Goal: Check status: Check status

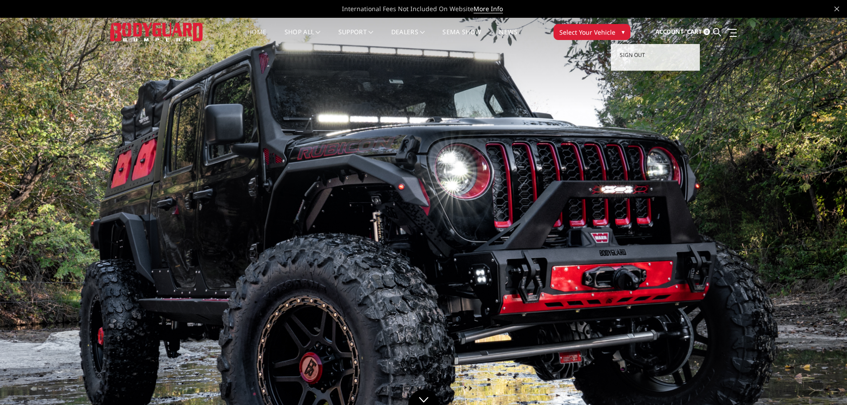
click at [682, 32] on span "Account" at bounding box center [669, 32] width 28 height 8
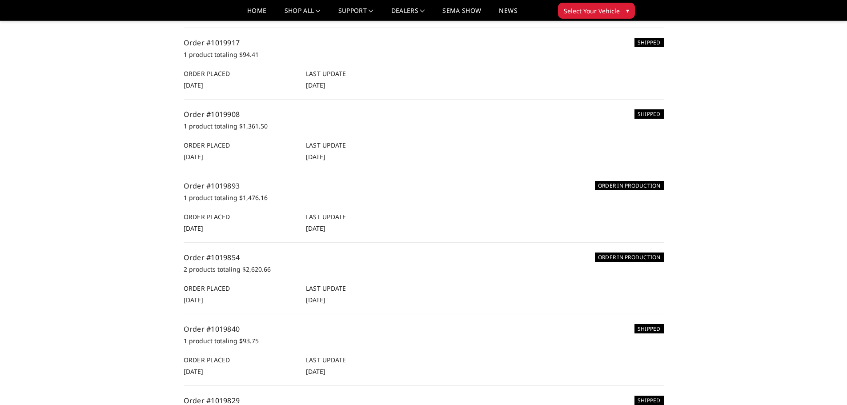
scroll to position [133, 0]
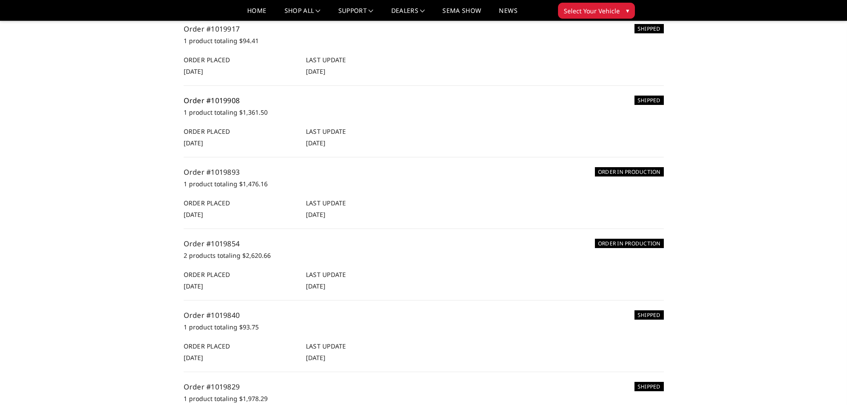
click at [224, 105] on link "Order #1019908" at bounding box center [212, 101] width 56 height 10
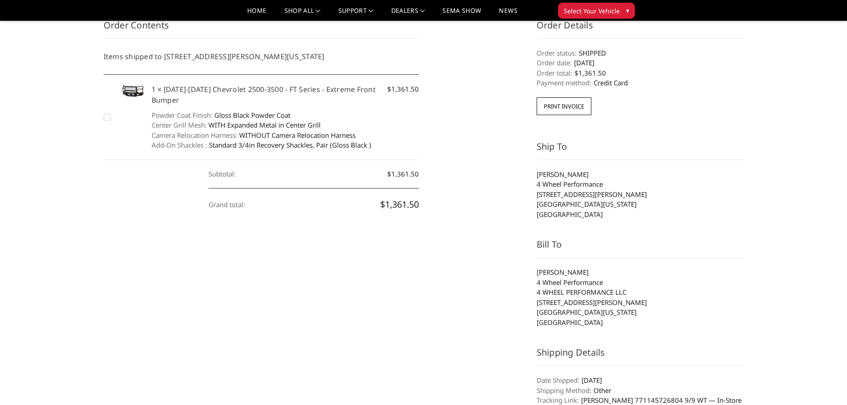
scroll to position [133, 0]
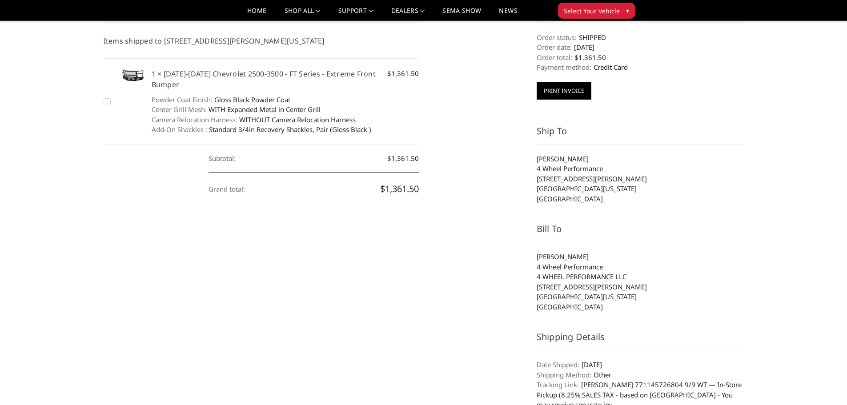
click at [578, 87] on button "Print Invoice" at bounding box center [564, 91] width 55 height 18
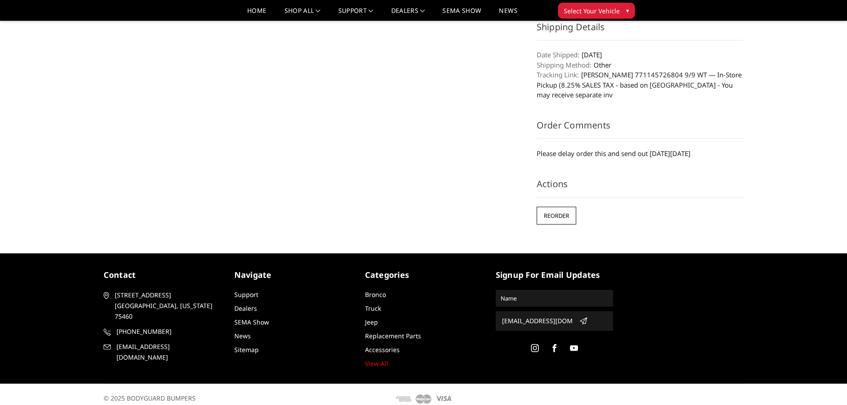
scroll to position [453, 0]
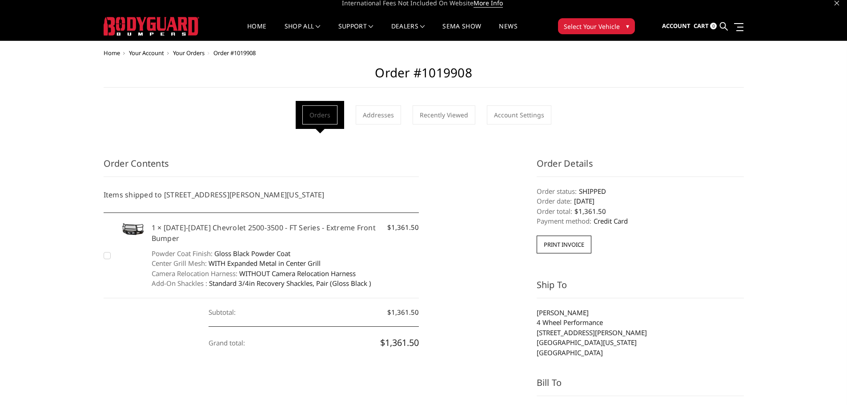
scroll to position [0, 0]
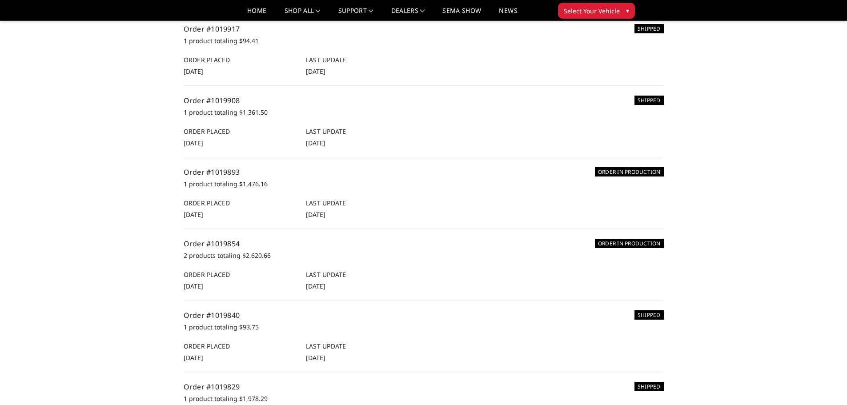
scroll to position [178, 0]
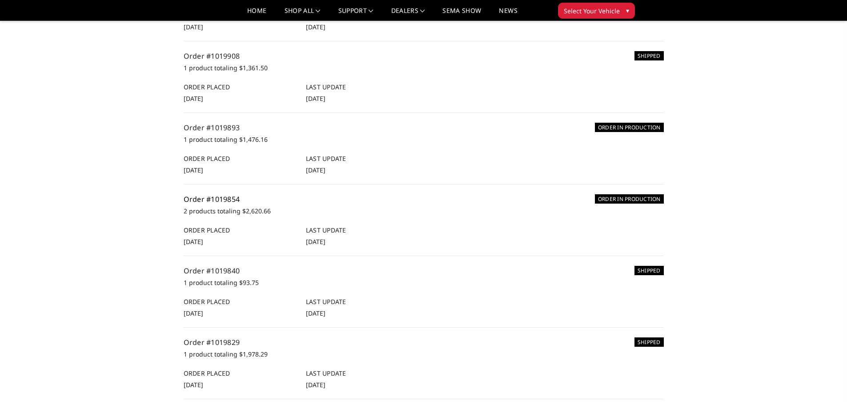
click at [207, 204] on link "Order #1019854" at bounding box center [212, 199] width 56 height 10
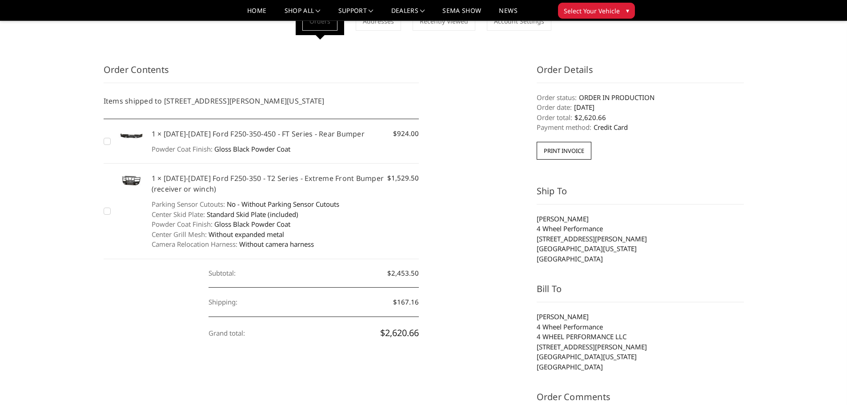
scroll to position [89, 0]
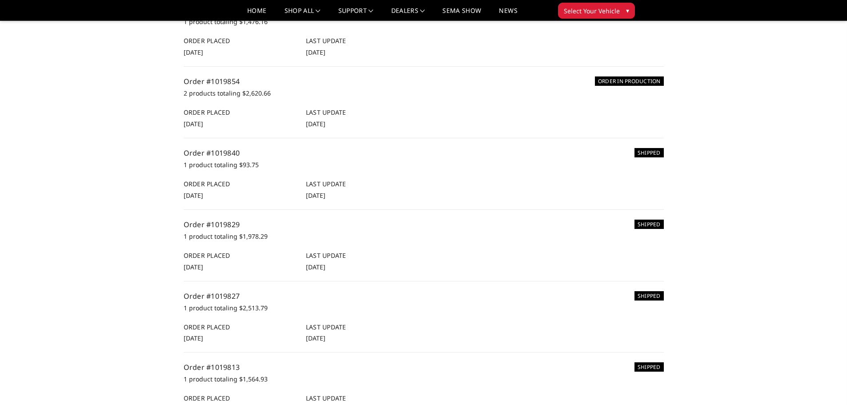
scroll to position [311, 0]
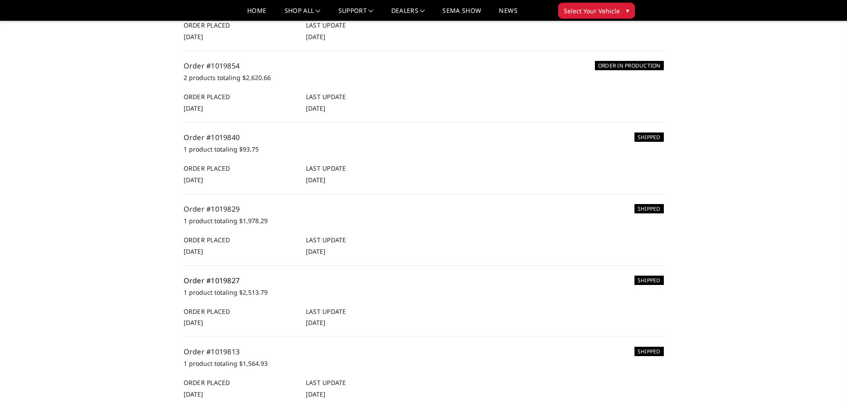
click at [194, 285] on link "Order #1019827" at bounding box center [212, 281] width 56 height 10
click at [209, 285] on link "Order #1019827" at bounding box center [212, 281] width 56 height 10
click at [220, 142] on link "Order #1019840" at bounding box center [212, 137] width 56 height 10
click at [222, 71] on link "Order #1019854" at bounding box center [212, 66] width 56 height 10
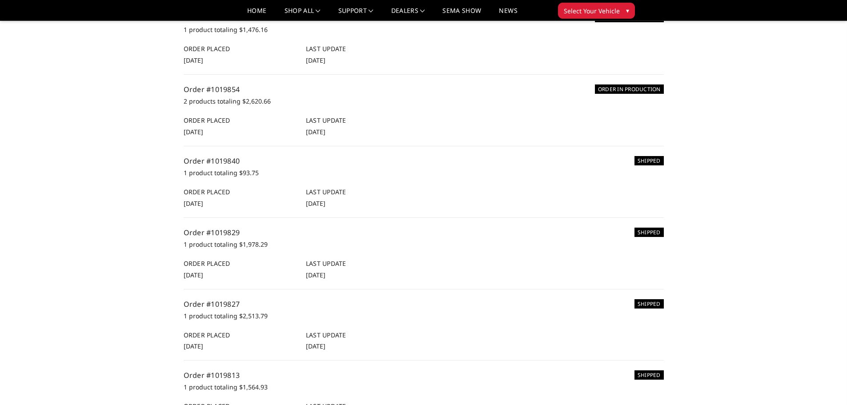
scroll to position [267, 0]
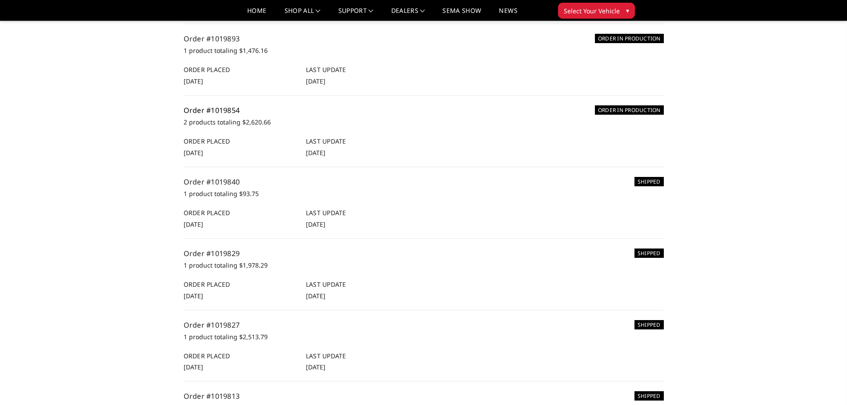
click at [223, 115] on link "Order #1019854" at bounding box center [212, 110] width 56 height 10
click at [219, 187] on link "Order #1019840" at bounding box center [212, 182] width 56 height 10
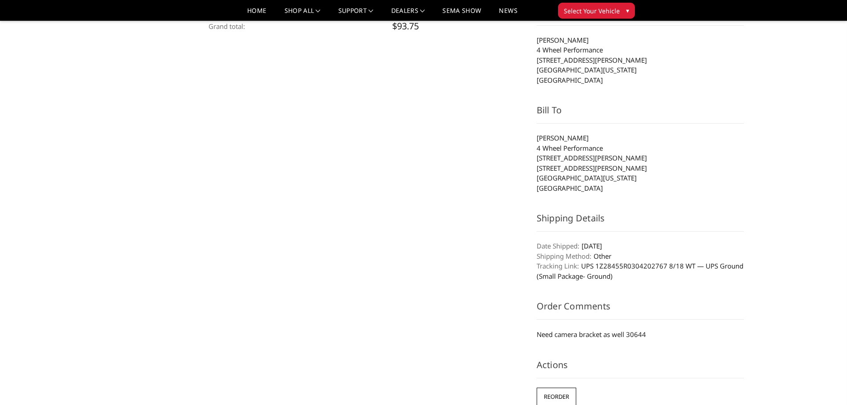
scroll to position [267, 0]
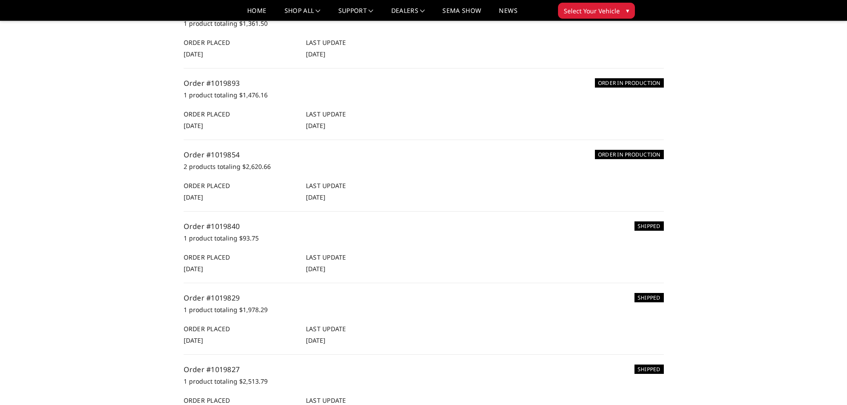
scroll to position [267, 0]
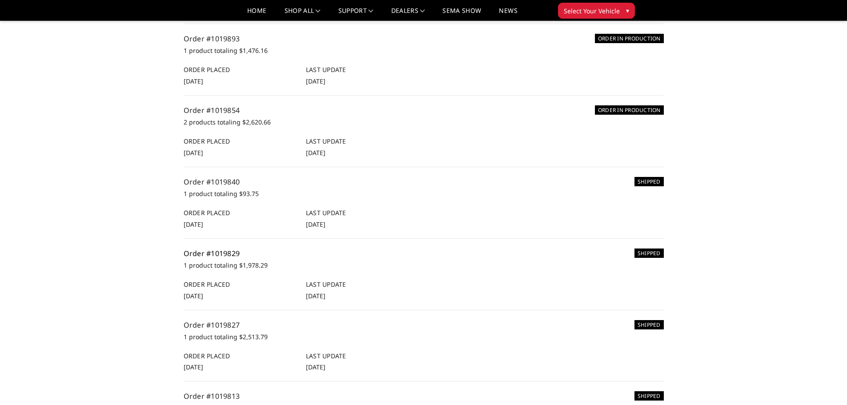
click at [231, 258] on link "Order #1019829" at bounding box center [212, 253] width 56 height 10
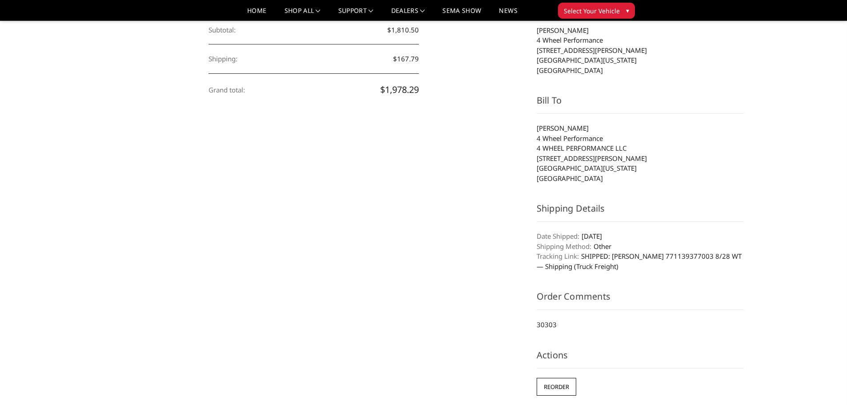
scroll to position [267, 0]
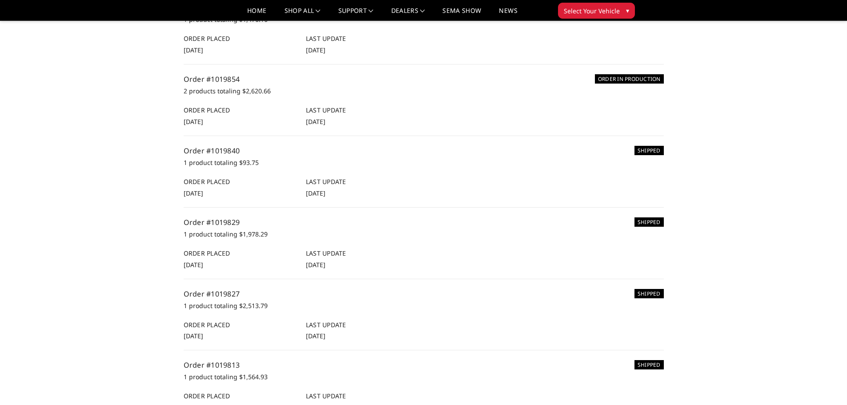
scroll to position [311, 0]
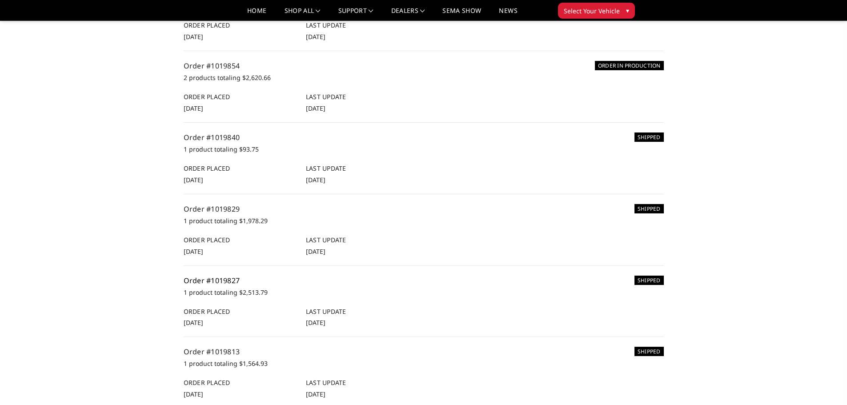
click at [221, 285] on link "Order #1019827" at bounding box center [212, 281] width 56 height 10
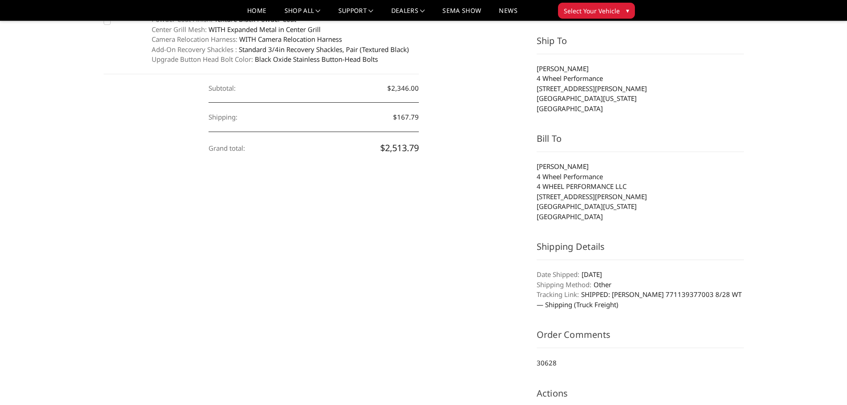
scroll to position [267, 0]
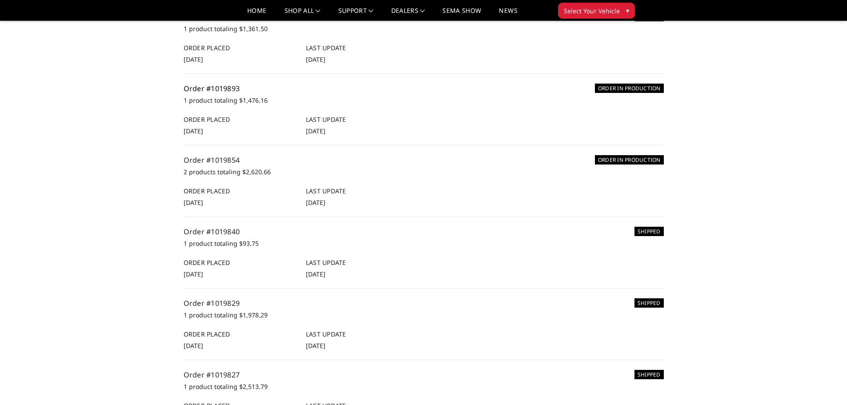
scroll to position [222, 0]
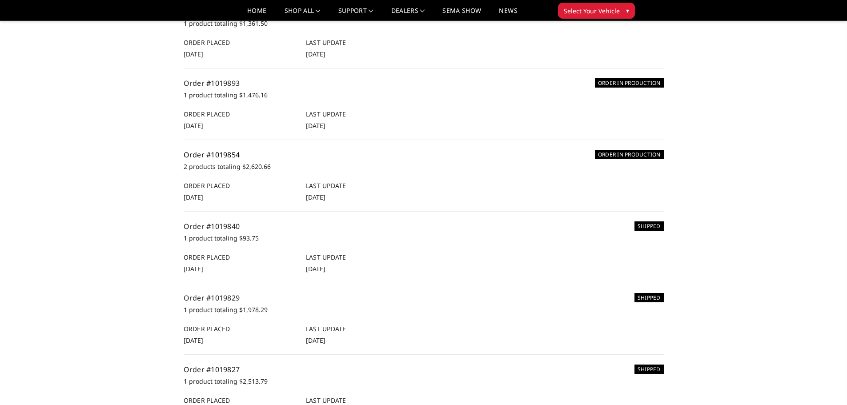
click at [223, 160] on link "Order #1019854" at bounding box center [212, 155] width 56 height 10
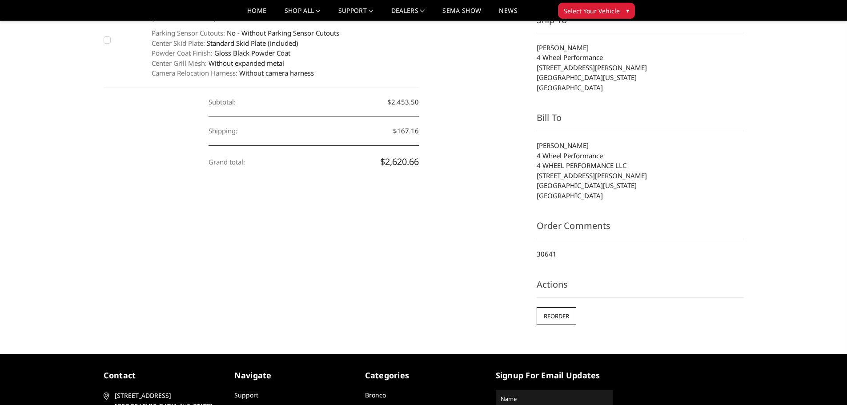
scroll to position [222, 0]
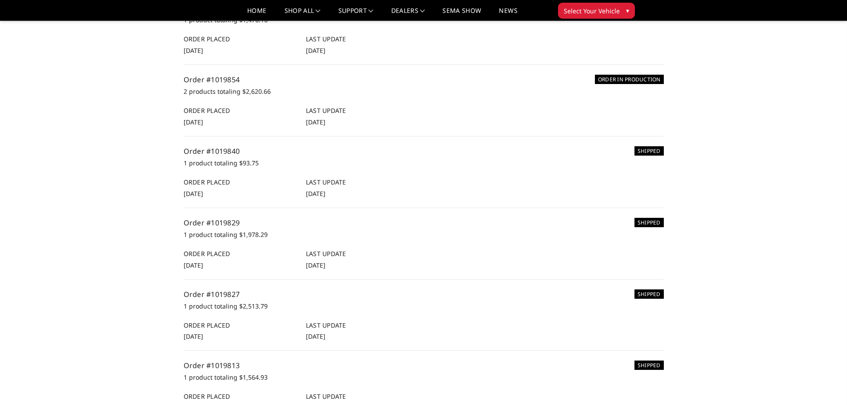
scroll to position [311, 0]
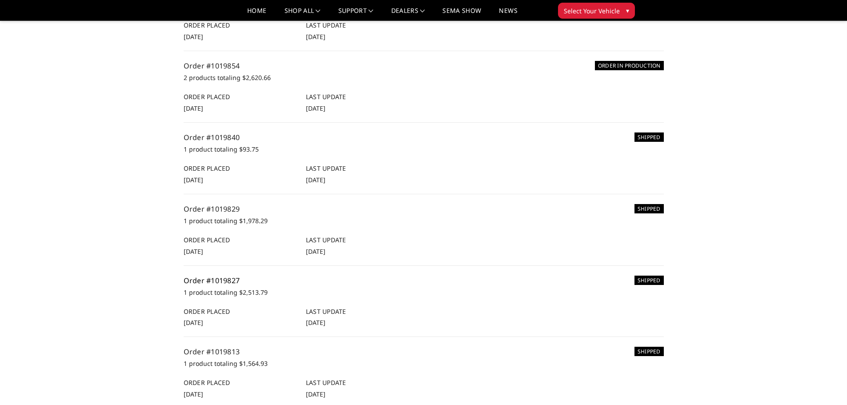
click at [224, 285] on link "Order #1019827" at bounding box center [212, 281] width 56 height 10
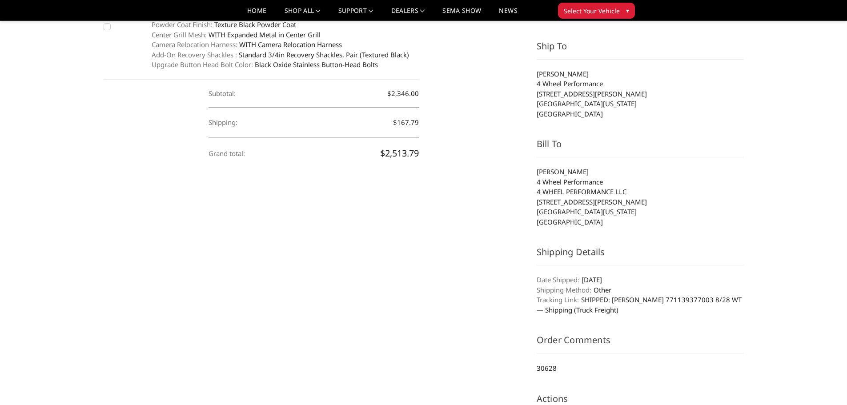
scroll to position [222, 0]
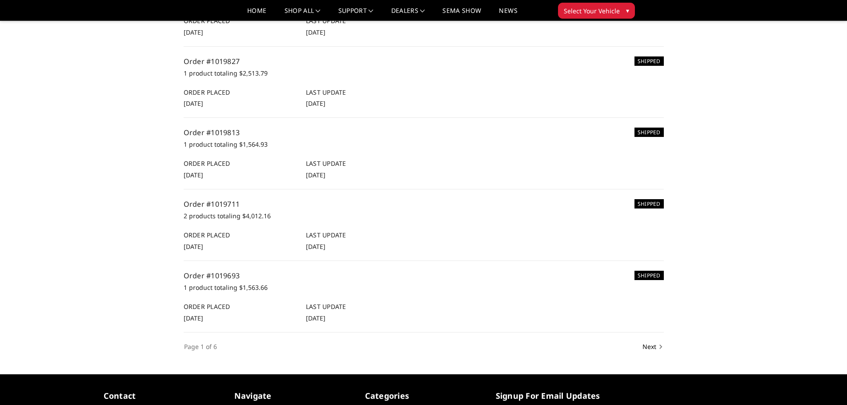
scroll to position [622, 0]
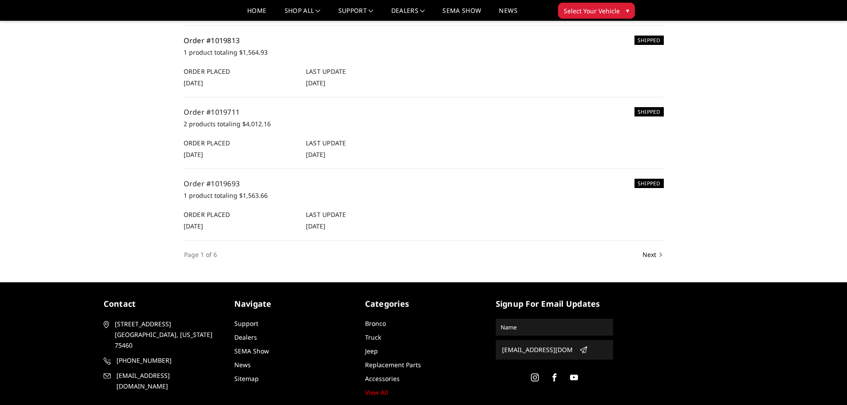
click at [217, 45] on link "Order #1019813" at bounding box center [212, 41] width 56 height 10
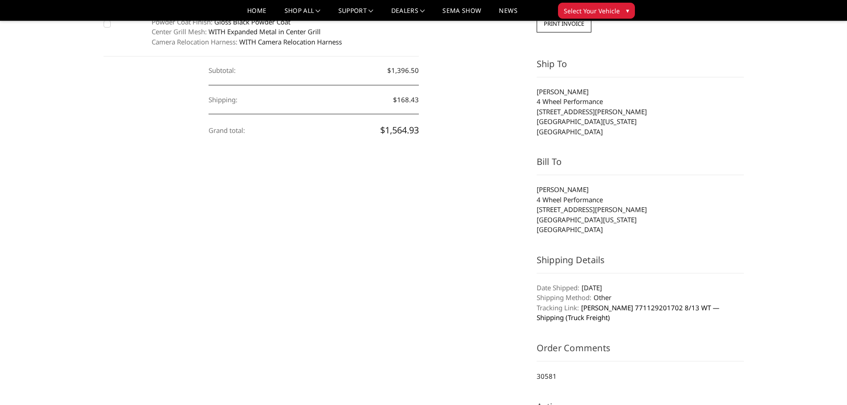
scroll to position [222, 0]
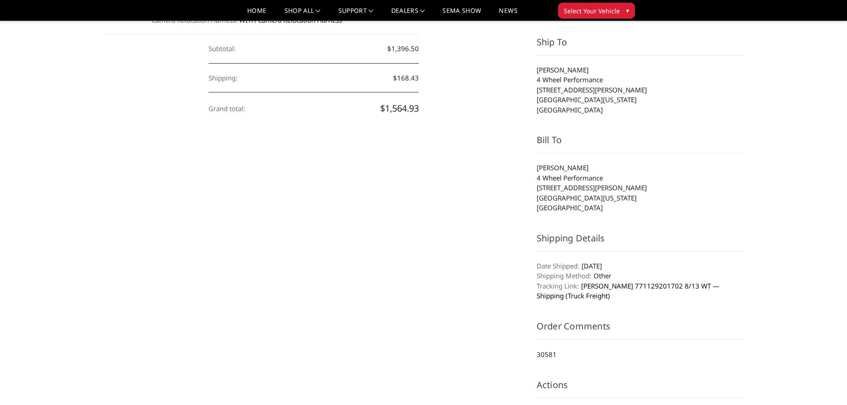
click at [620, 287] on link "[PERSON_NAME] 771129201702 8/13 WT — Shipping (Truck Freight)" at bounding box center [628, 290] width 183 height 19
